Goal: Task Accomplishment & Management: Manage account settings

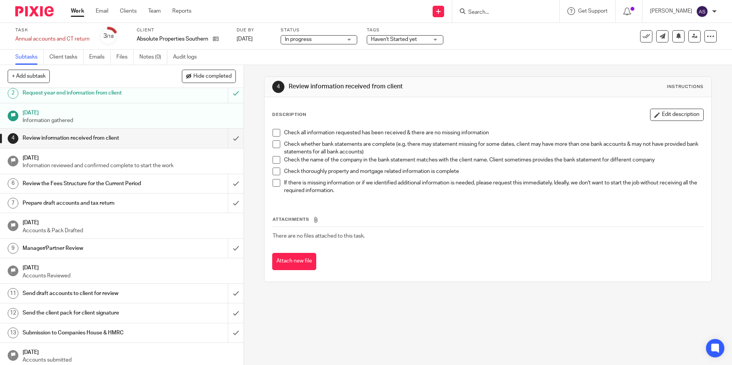
scroll to position [77, 0]
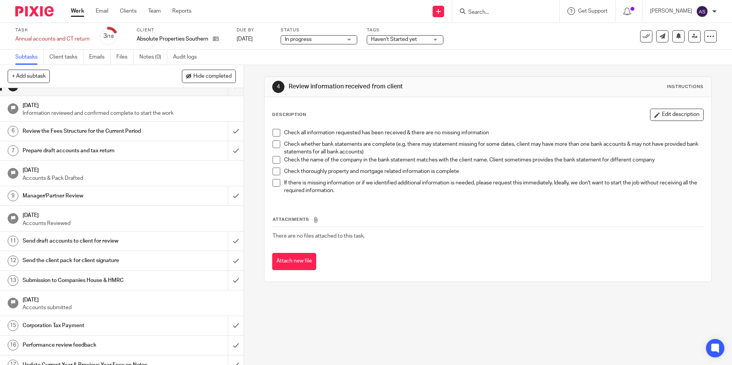
click at [70, 246] on h1 "Send draft accounts to client for review" at bounding box center [89, 240] width 132 height 11
click at [72, 262] on h1 "Send the client pack for client signature" at bounding box center [89, 260] width 132 height 11
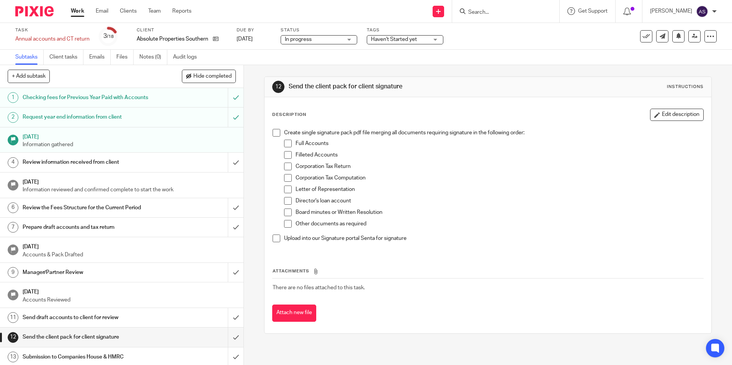
click at [453, 240] on p "Upload into our Signature portal Senta for signature" at bounding box center [493, 239] width 419 height 8
click at [36, 7] on img at bounding box center [34, 11] width 38 height 10
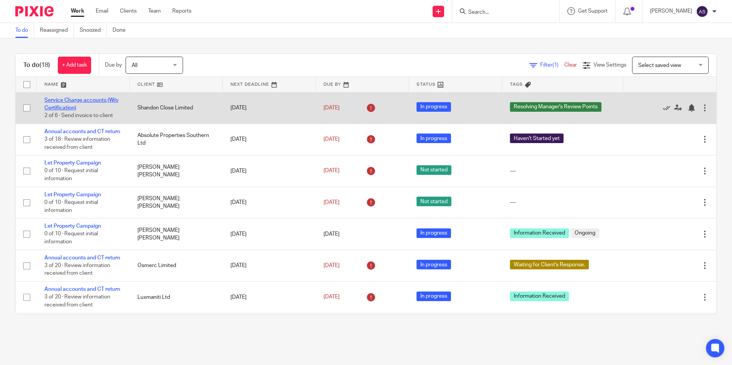
click at [67, 103] on link "Service Charge accounts (W/o Certification)" at bounding box center [81, 104] width 74 height 13
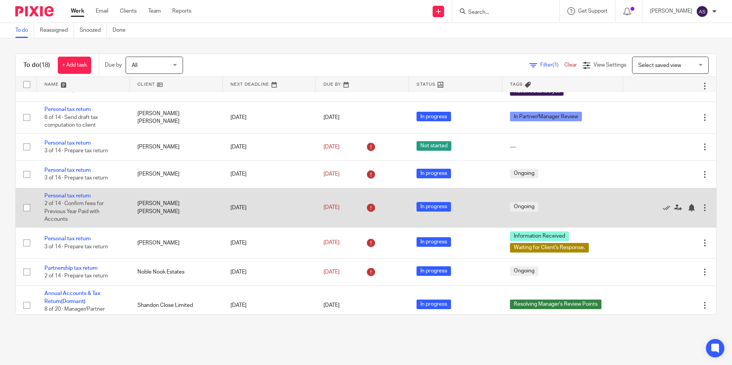
scroll to position [382, 0]
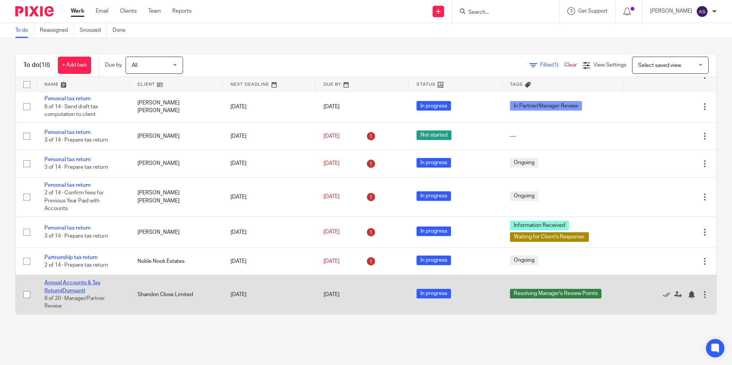
click at [84, 282] on link "Annual Accounts & Tax Return(Dormant)" at bounding box center [72, 286] width 56 height 13
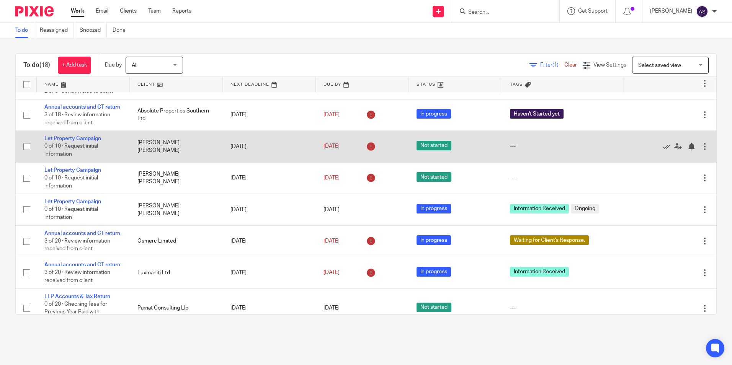
scroll to position [38, 0]
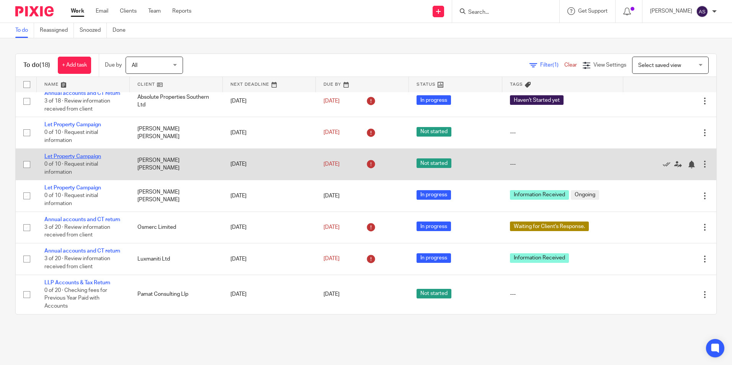
click at [74, 159] on link "Let Property Campaign" at bounding box center [72, 156] width 57 height 5
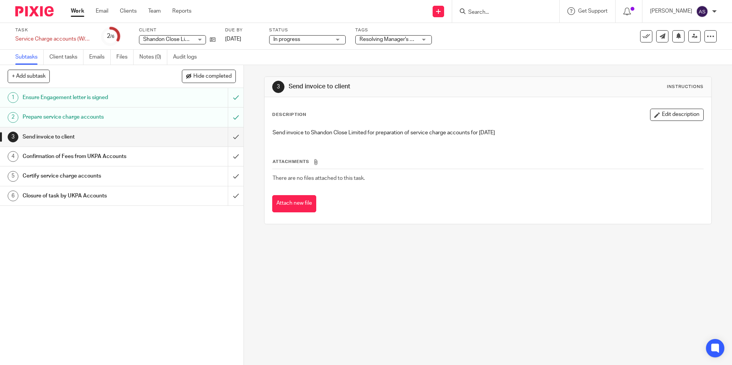
click at [323, 39] on span "In progress" at bounding box center [301, 40] width 57 height 8
click at [407, 39] on span "Resolving Manager's Review Points" at bounding box center [401, 39] width 84 height 5
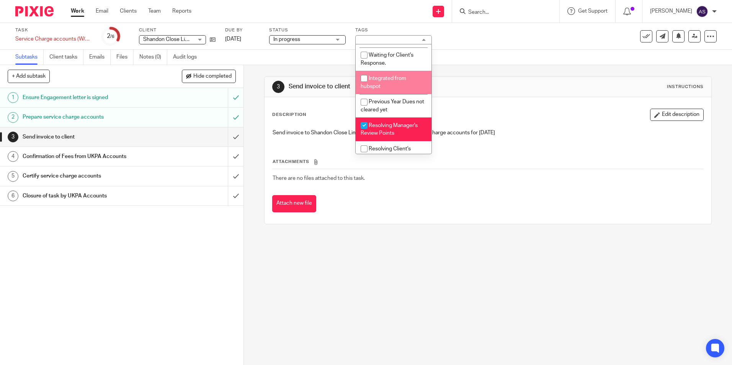
scroll to position [171, 0]
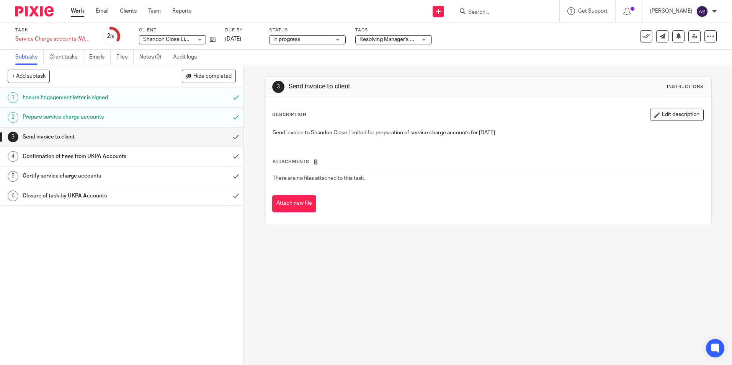
click at [425, 228] on div "3 Send invoice to client Instructions Description Edit description Send invoice…" at bounding box center [487, 150] width 447 height 171
click at [691, 38] on icon at bounding box center [694, 36] width 6 height 6
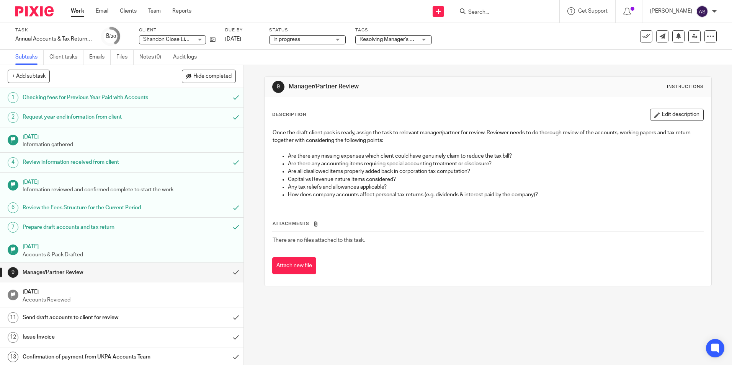
scroll to position [38, 0]
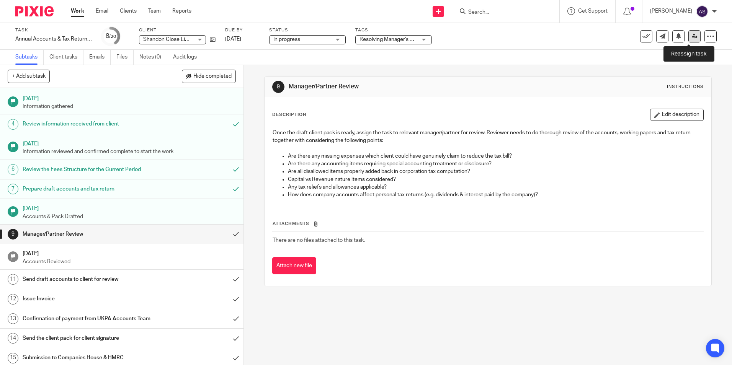
click at [691, 36] on icon at bounding box center [694, 36] width 6 height 6
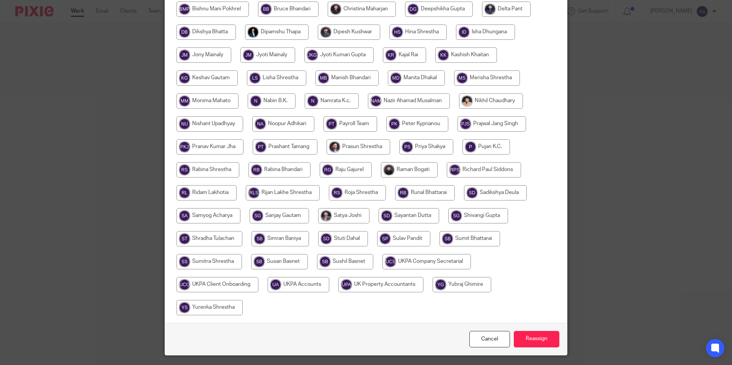
scroll to position [230, 0]
click at [477, 150] on input "radio" at bounding box center [485, 146] width 47 height 15
radio input "true"
click at [536, 337] on input "Reassign" at bounding box center [536, 339] width 46 height 16
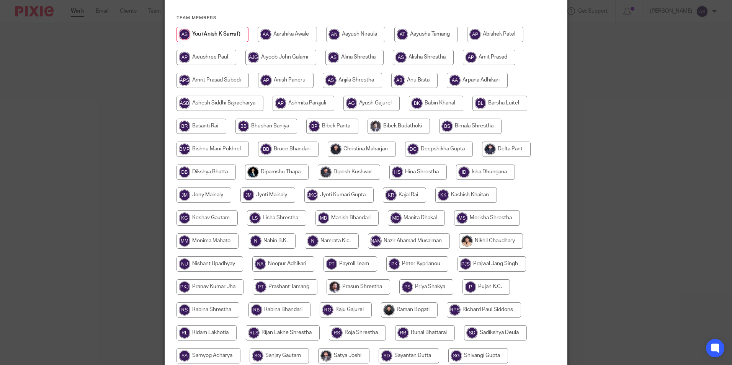
scroll to position [230, 0]
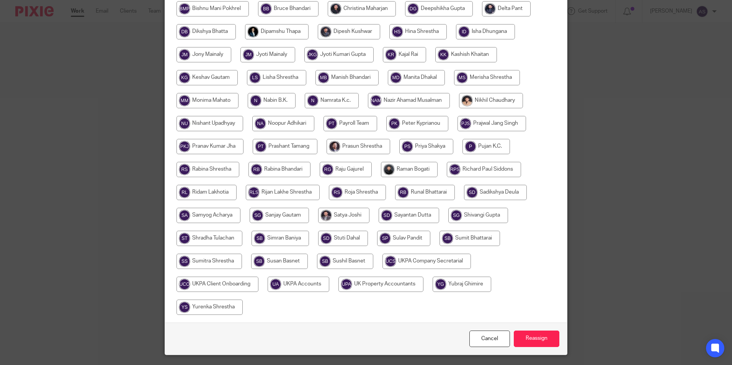
click at [502, 147] on input "radio" at bounding box center [485, 146] width 47 height 15
radio input "true"
click at [553, 332] on input "Reassign" at bounding box center [536, 339] width 46 height 16
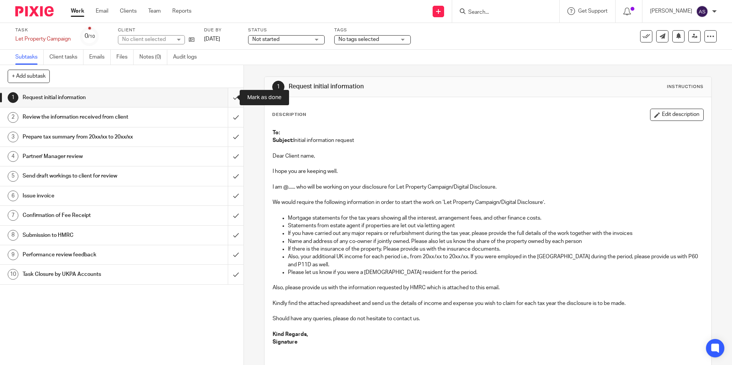
click at [230, 98] on input "submit" at bounding box center [121, 97] width 243 height 19
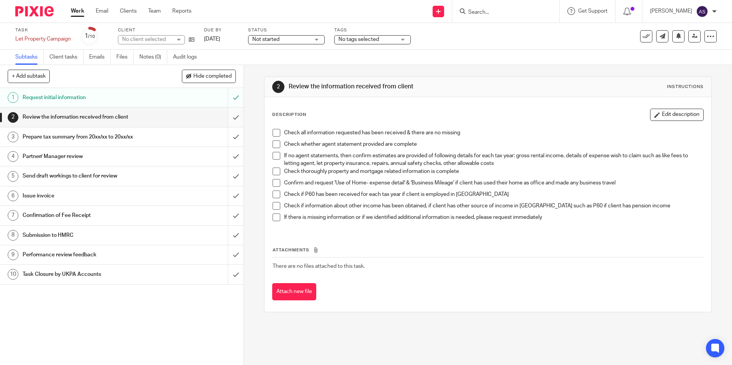
click at [230, 119] on input "submit" at bounding box center [121, 117] width 243 height 19
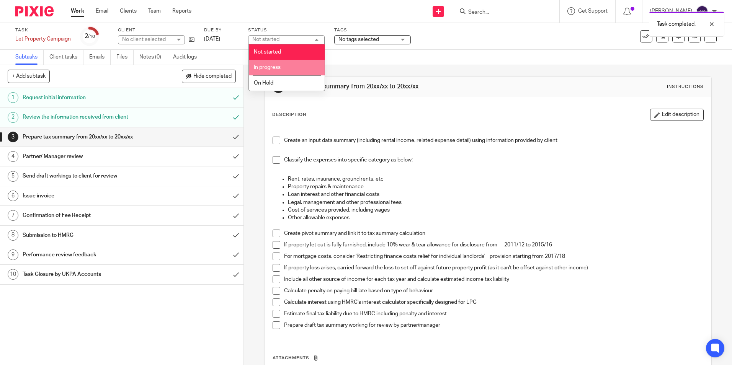
click at [273, 66] on span "In progress" at bounding box center [267, 67] width 27 height 5
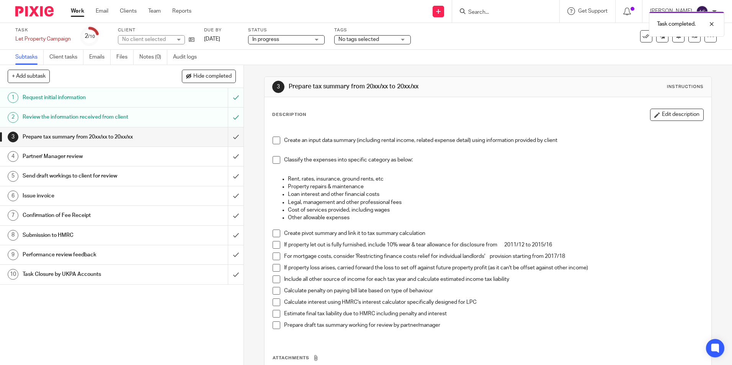
click at [363, 39] on span "No tags selected" at bounding box center [358, 39] width 41 height 5
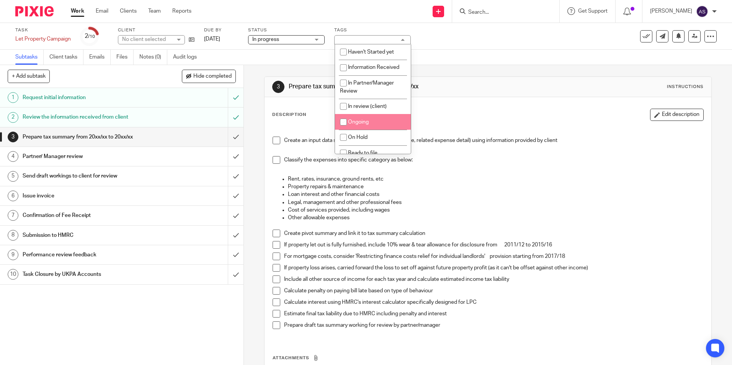
click at [345, 121] on input "checkbox" at bounding box center [343, 122] width 15 height 15
checkbox input "true"
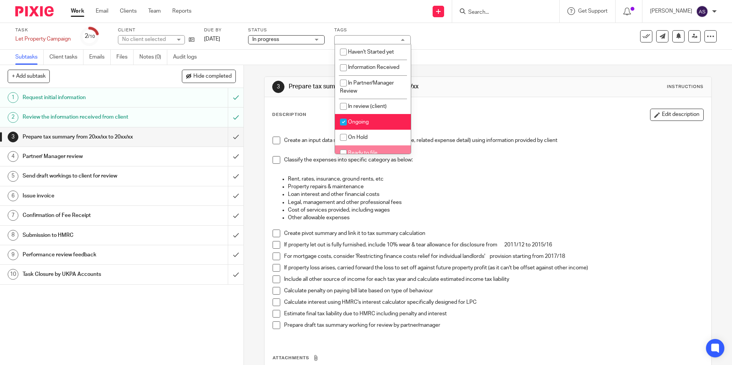
click at [467, 141] on p "Create an input data summary (including rental income, related expense detail) …" at bounding box center [493, 141] width 419 height 8
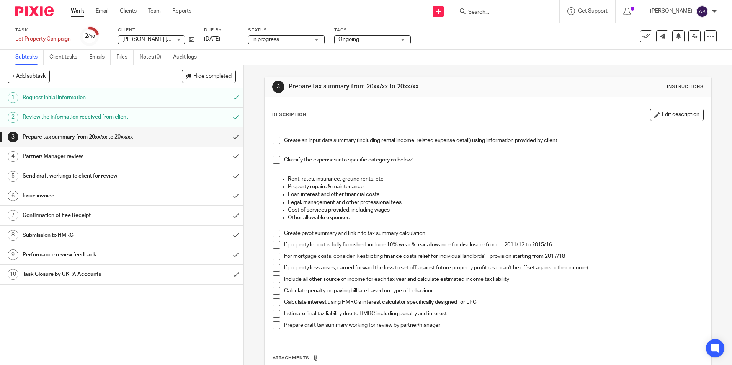
click at [538, 270] on p "If property loss arises, carried forward the loss to set off against future pro…" at bounding box center [493, 268] width 419 height 8
